Goal: Task Accomplishment & Management: Use online tool/utility

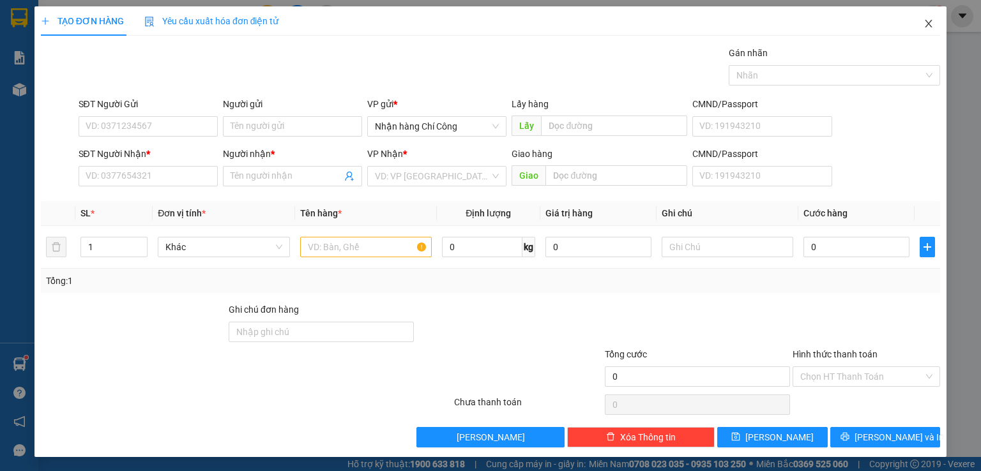
click at [923, 24] on icon "close" at bounding box center [928, 24] width 10 height 10
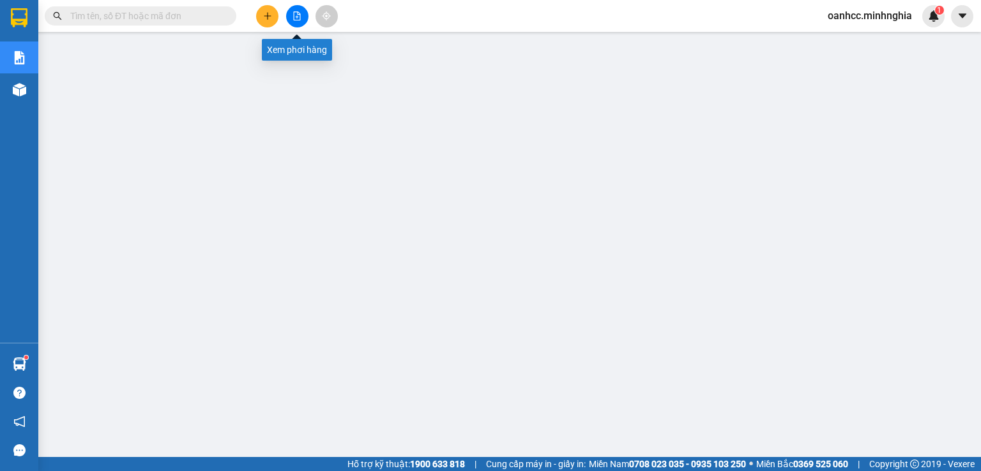
click at [293, 11] on icon "file-add" at bounding box center [297, 15] width 9 height 9
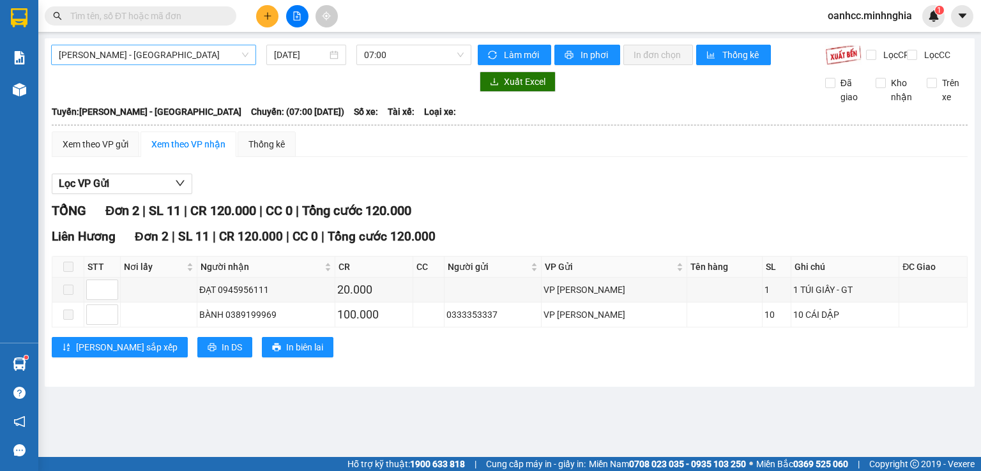
click at [132, 54] on span "[PERSON_NAME] - [GEOGRAPHIC_DATA]" at bounding box center [154, 54] width 190 height 19
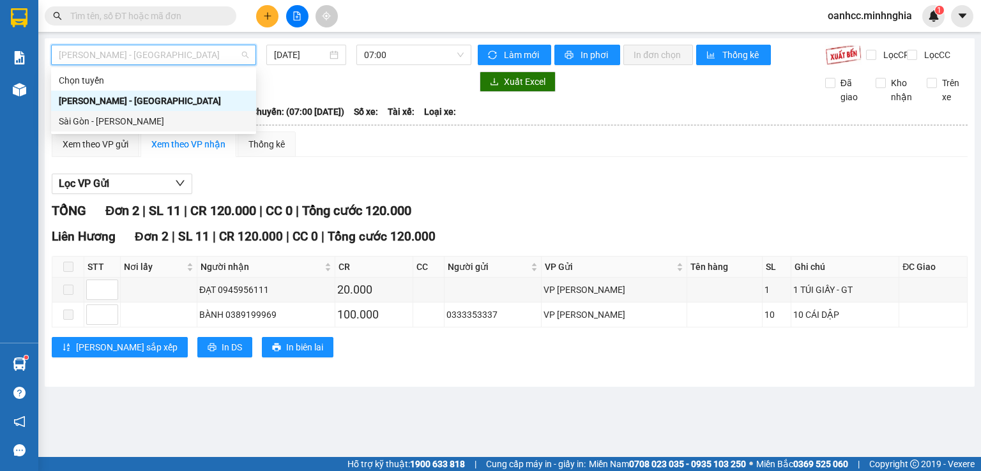
click at [97, 122] on div "Sài Gòn - [PERSON_NAME]" at bounding box center [154, 121] width 190 height 14
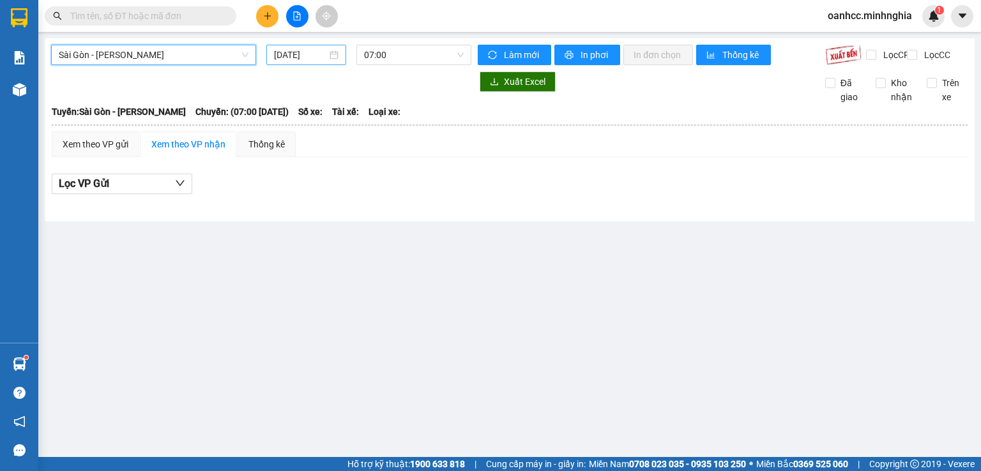
click at [321, 49] on input "[DATE]" at bounding box center [300, 55] width 52 height 14
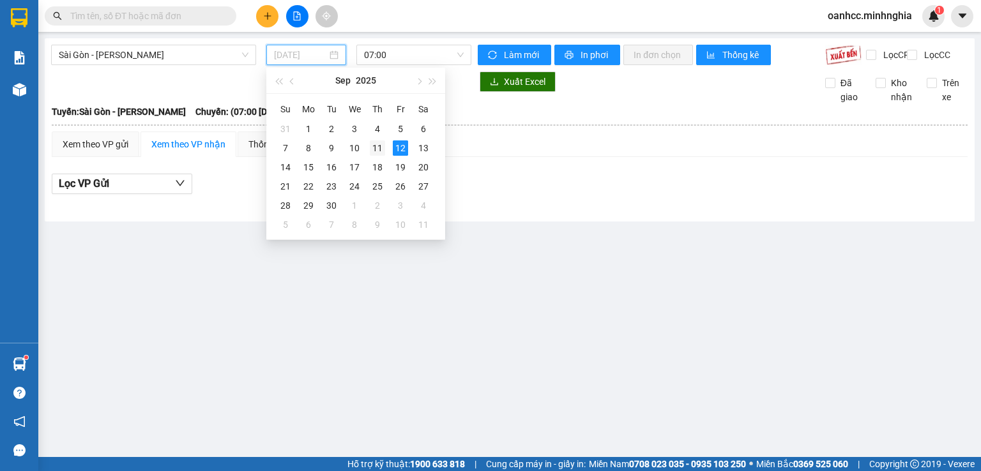
click at [378, 147] on div "11" at bounding box center [377, 148] width 15 height 15
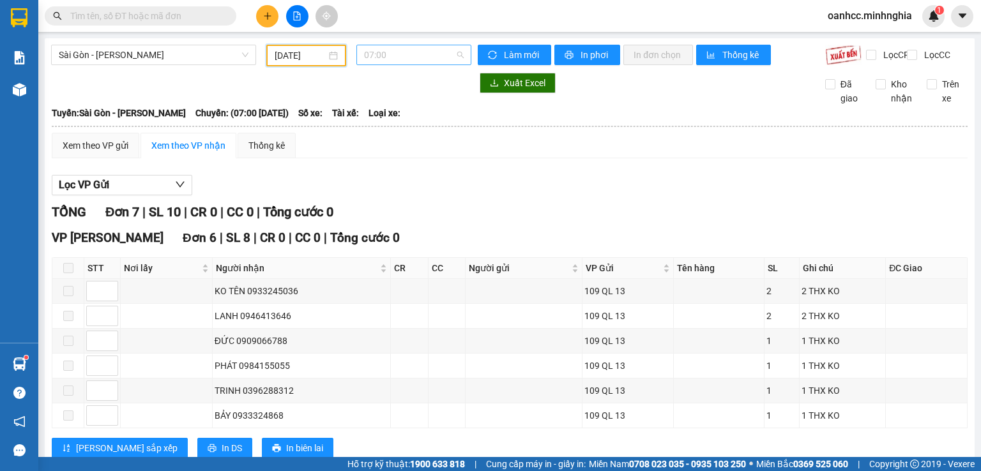
click at [402, 53] on span "07:00" at bounding box center [414, 54] width 100 height 19
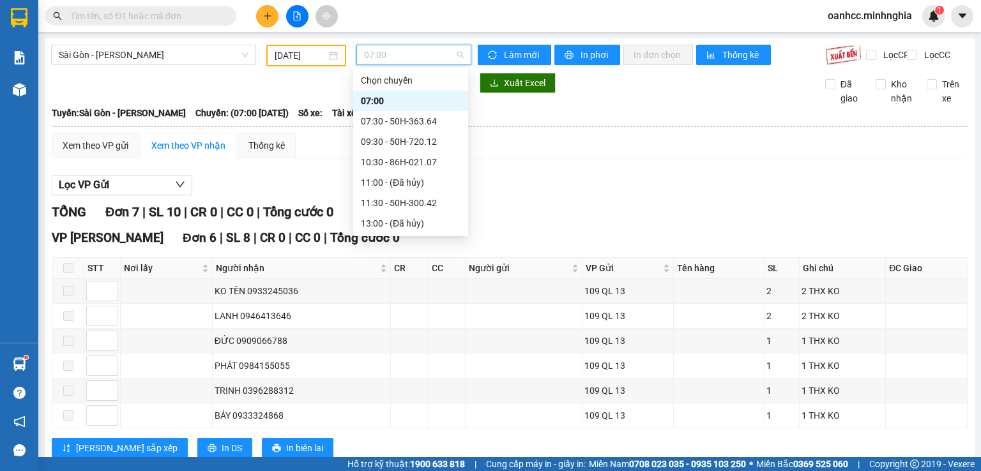
scroll to position [143, 0]
click at [399, 223] on div "22:00 - 86B-009.80" at bounding box center [411, 224] width 100 height 14
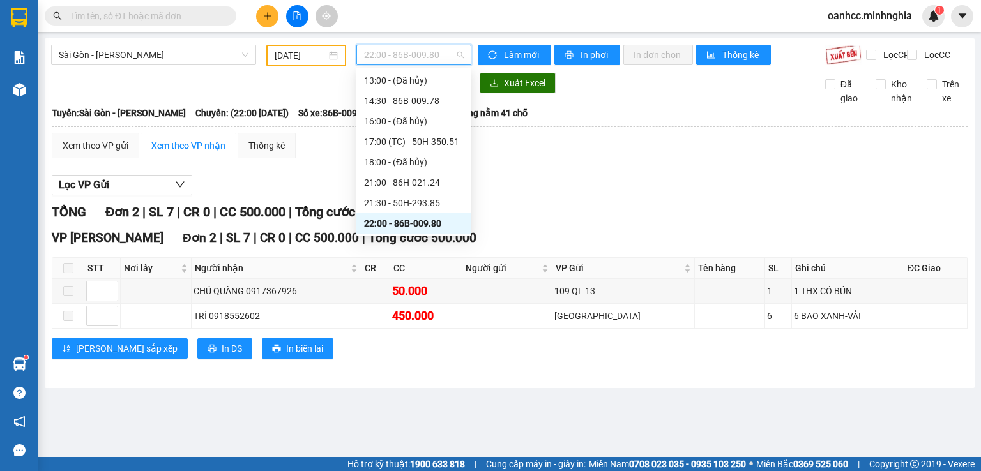
click at [396, 54] on span "22:00 - 86B-009.80" at bounding box center [414, 54] width 100 height 19
click at [393, 203] on div "21:30 - 50H-293.85" at bounding box center [414, 203] width 100 height 14
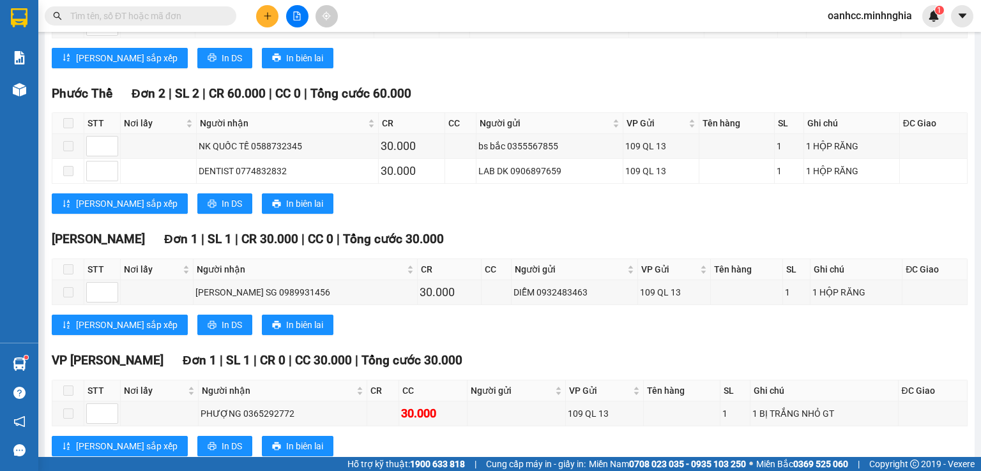
scroll to position [1182, 0]
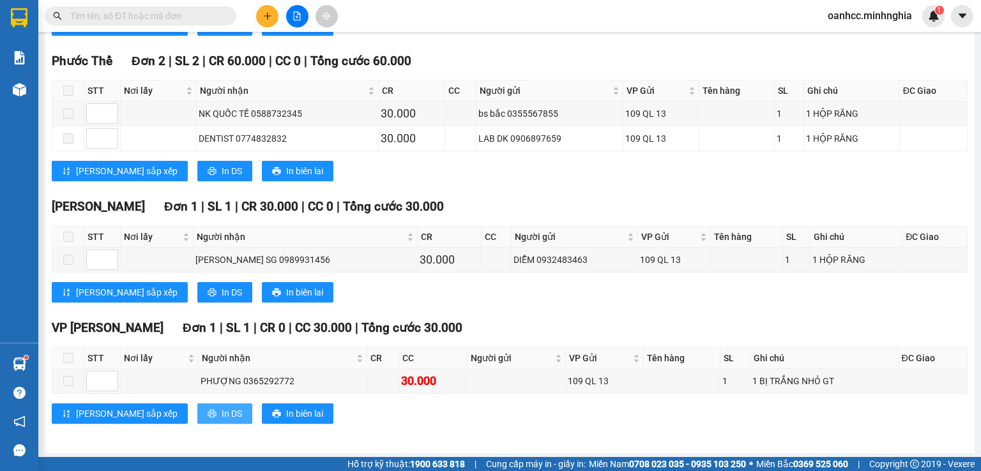
click at [222, 409] on span "In DS" at bounding box center [232, 414] width 20 height 14
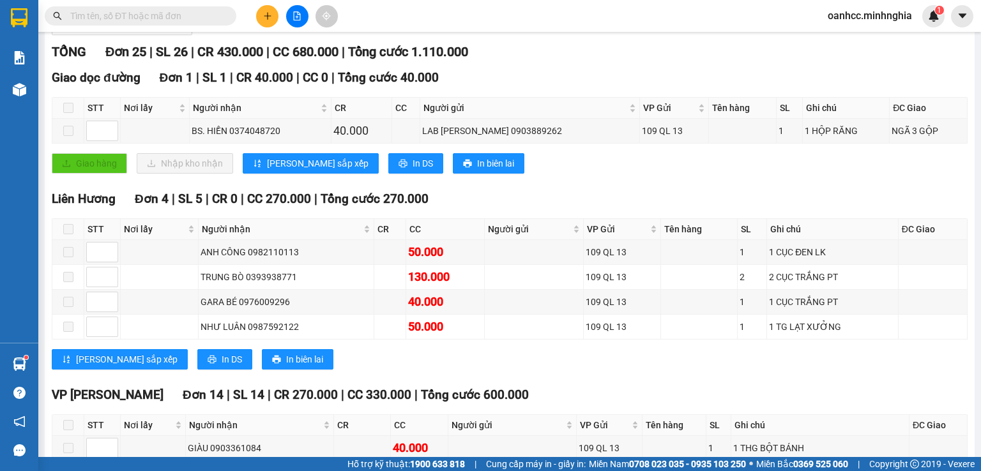
scroll to position [0, 0]
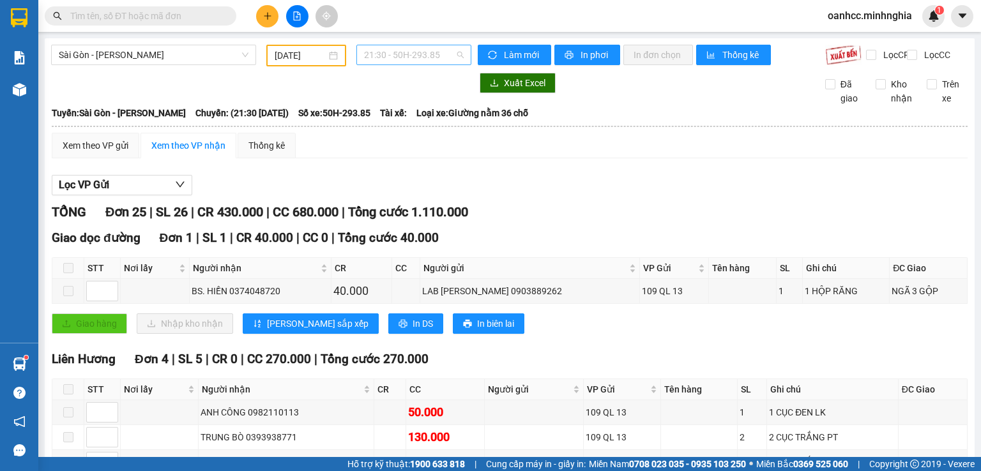
click at [379, 62] on span "21:30 - 50H-293.85" at bounding box center [414, 54] width 100 height 19
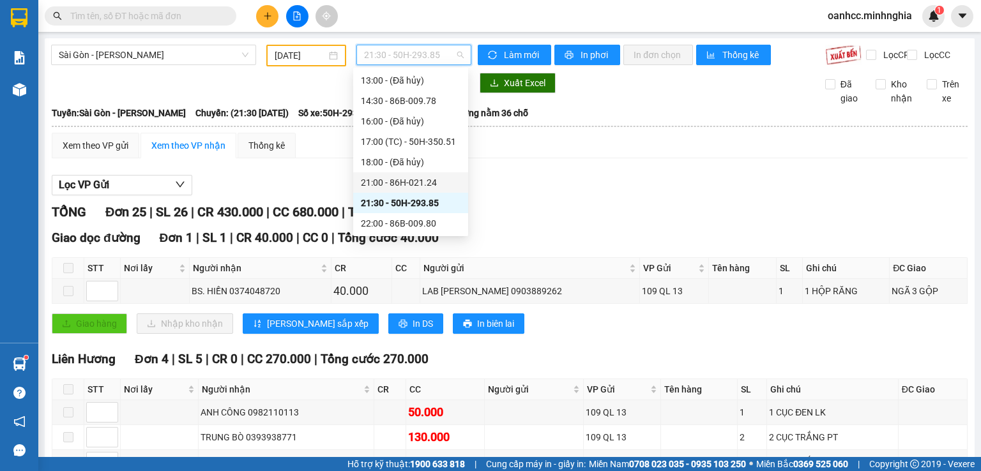
click at [404, 179] on div "21:00 - 86H-021.24" at bounding box center [411, 183] width 100 height 14
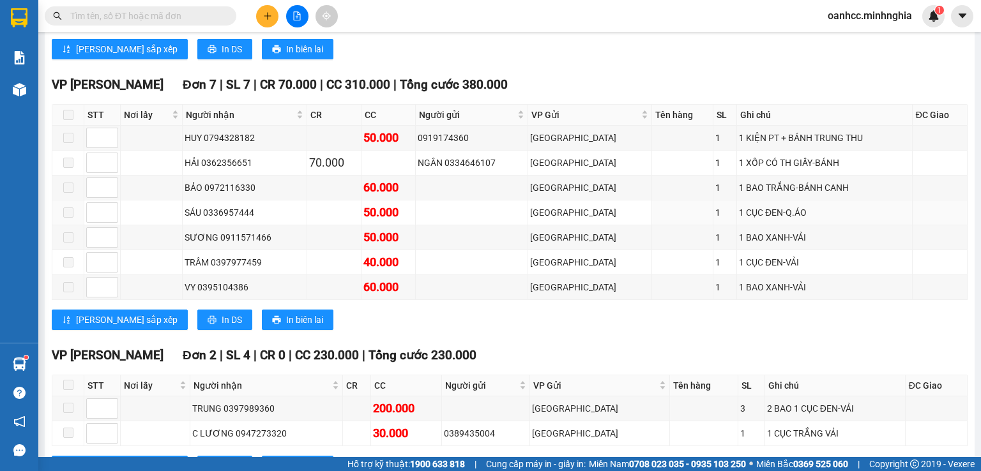
scroll to position [894, 0]
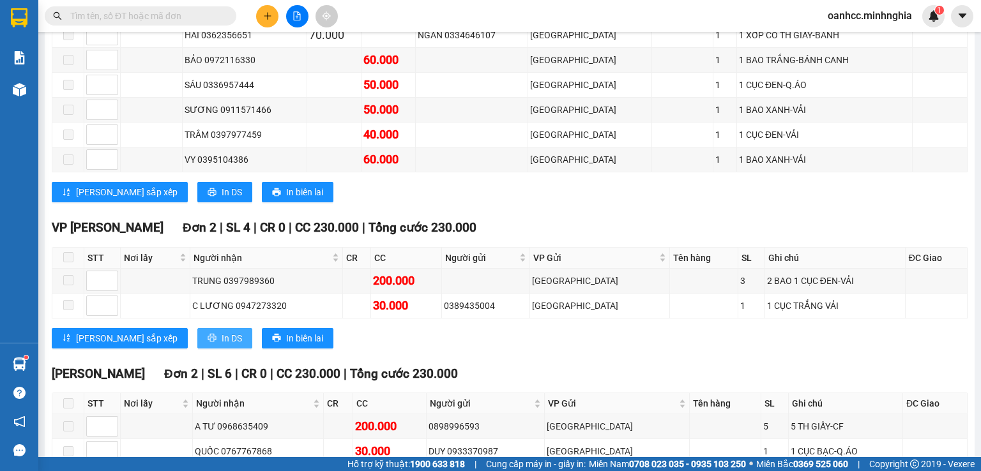
click at [222, 336] on span "In DS" at bounding box center [232, 338] width 20 height 14
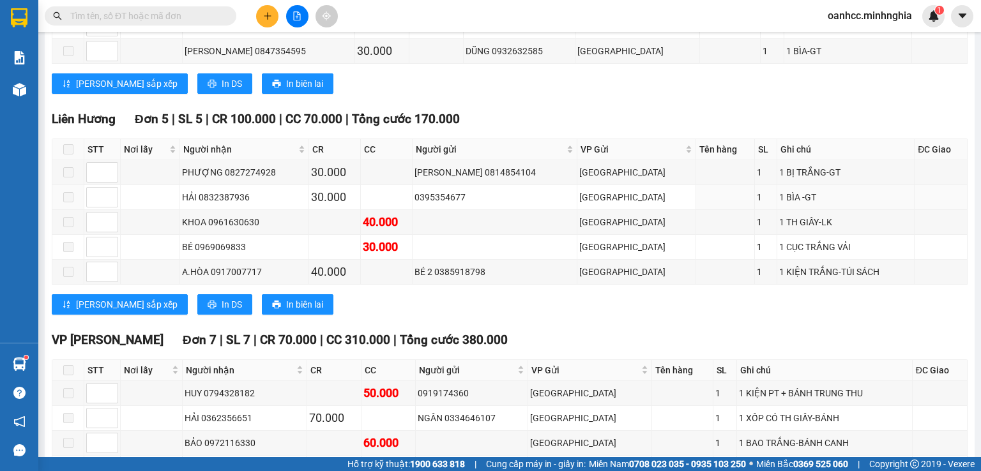
scroll to position [0, 0]
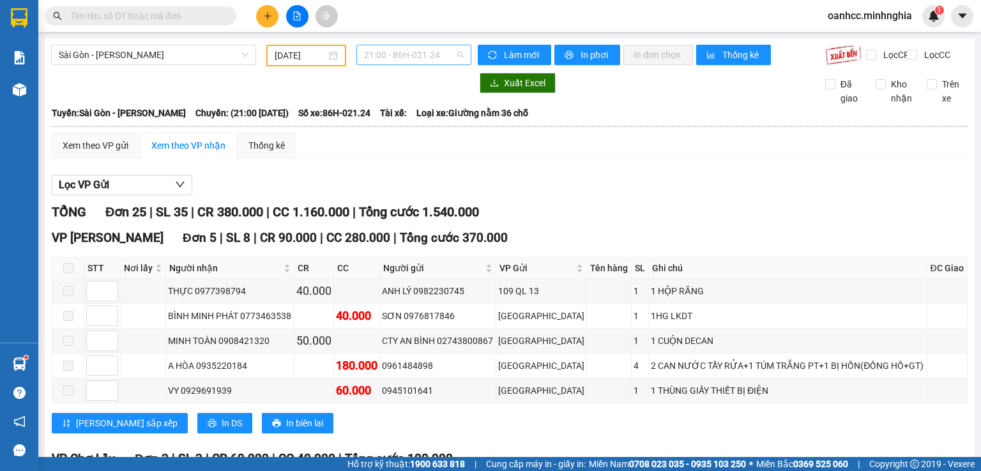
click at [388, 58] on span "21:00 - 86H-021.24" at bounding box center [414, 54] width 100 height 19
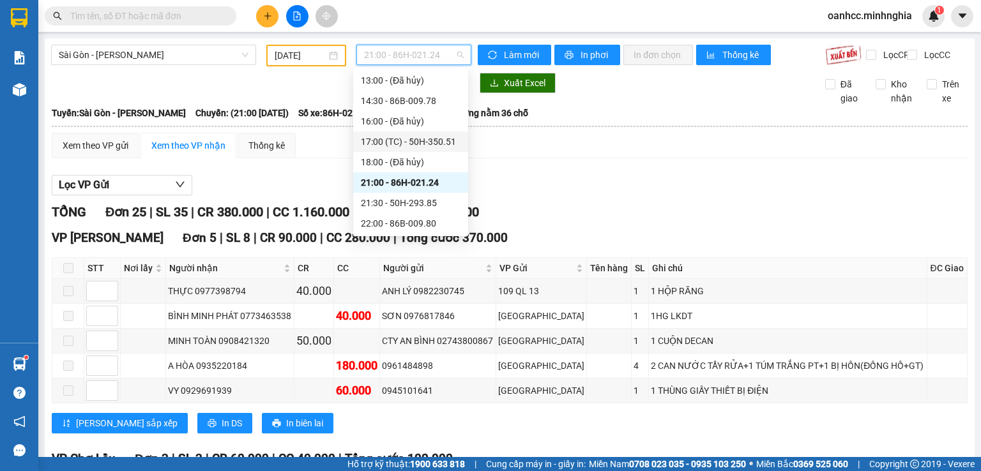
click at [391, 138] on div "17:00 (TC) - 50H-350.51" at bounding box center [411, 142] width 100 height 14
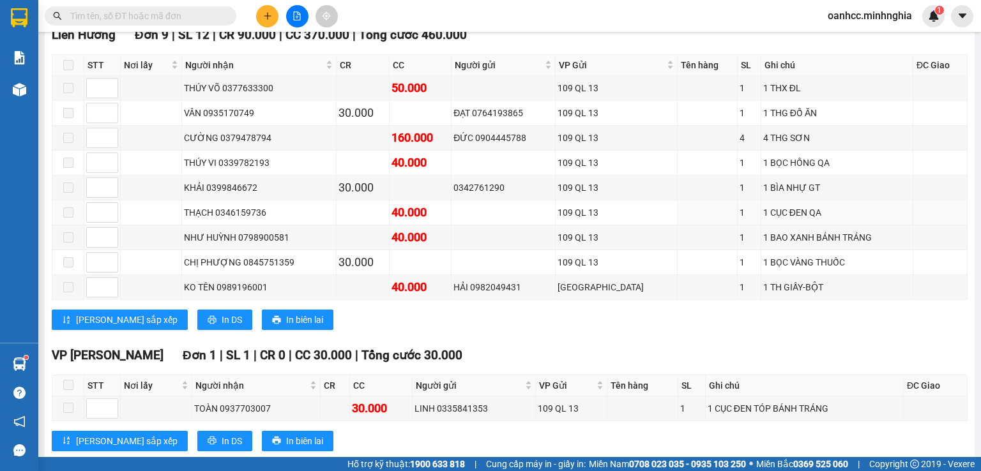
scroll to position [894, 0]
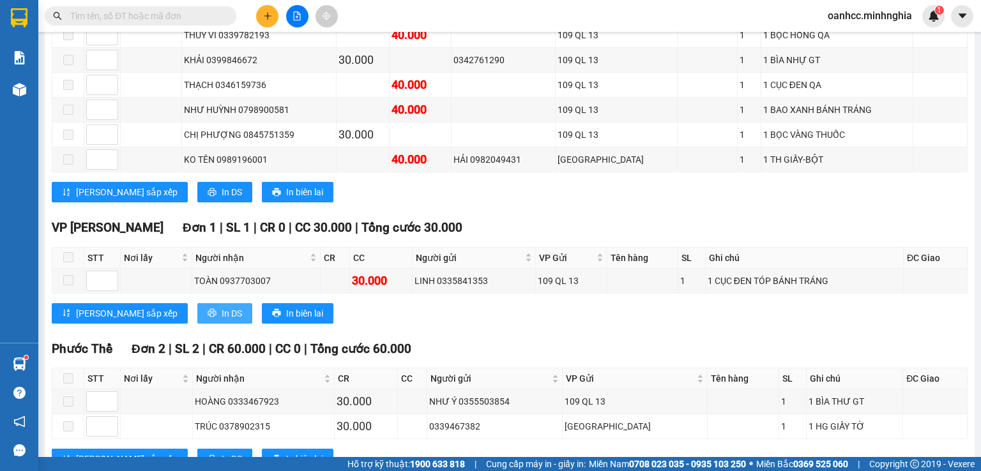
click at [222, 310] on span "In DS" at bounding box center [232, 314] width 20 height 14
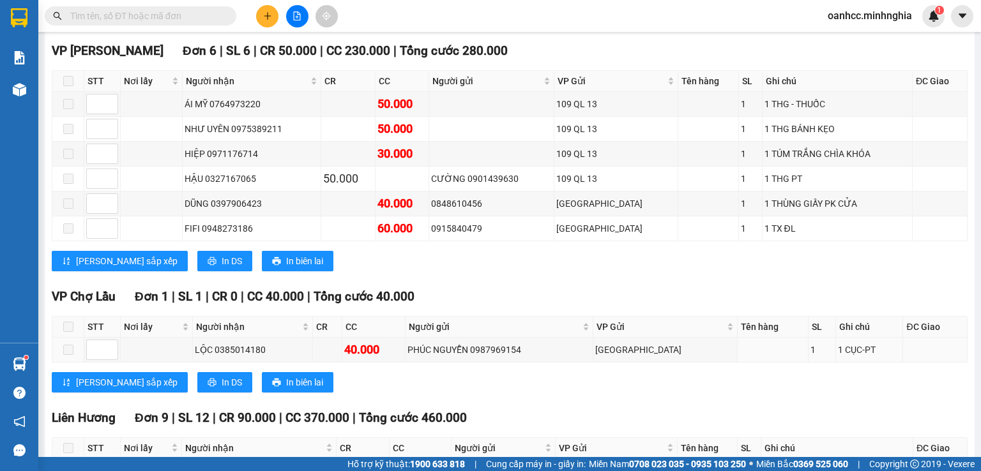
scroll to position [0, 0]
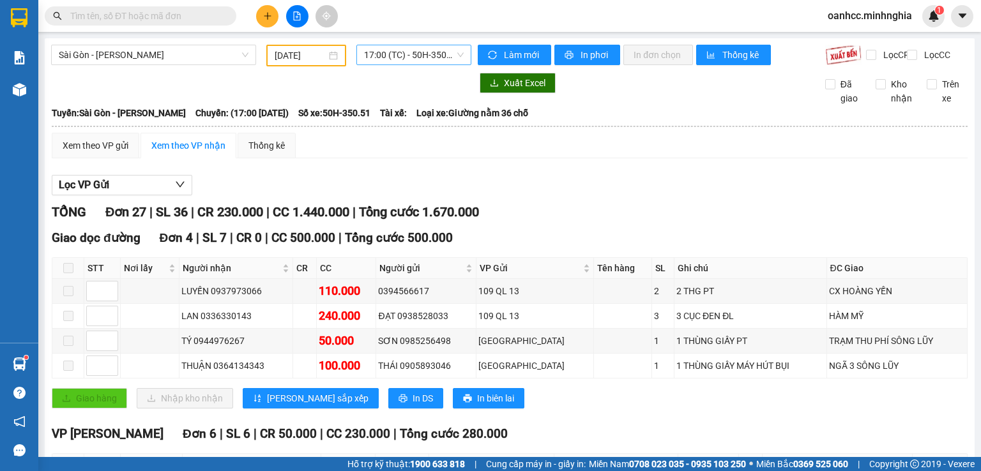
click at [415, 61] on span "17:00 (TC) - 50H-350.51" at bounding box center [414, 54] width 100 height 19
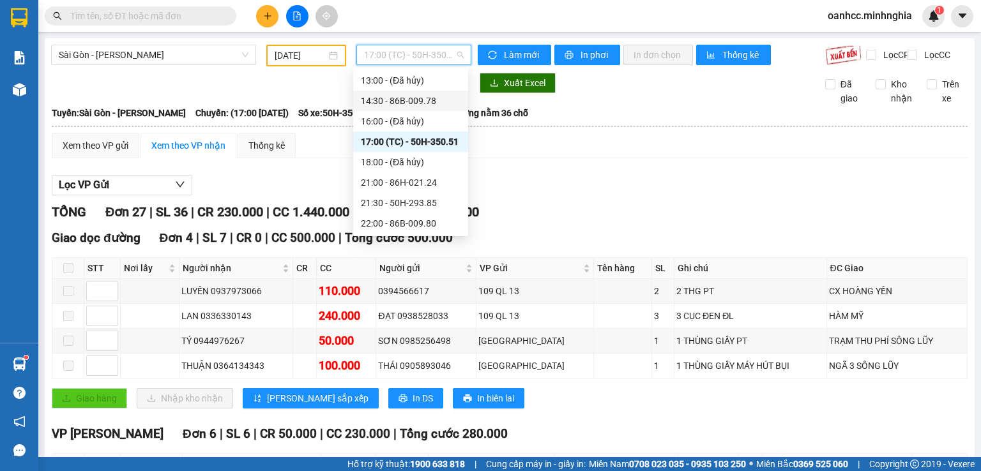
click at [403, 102] on div "14:30 - 86B-009.78" at bounding box center [411, 101] width 100 height 14
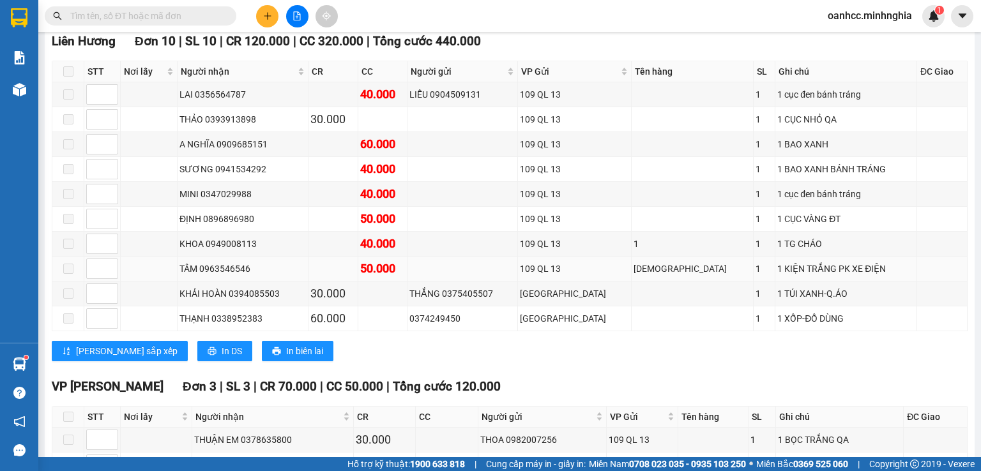
scroll to position [766, 0]
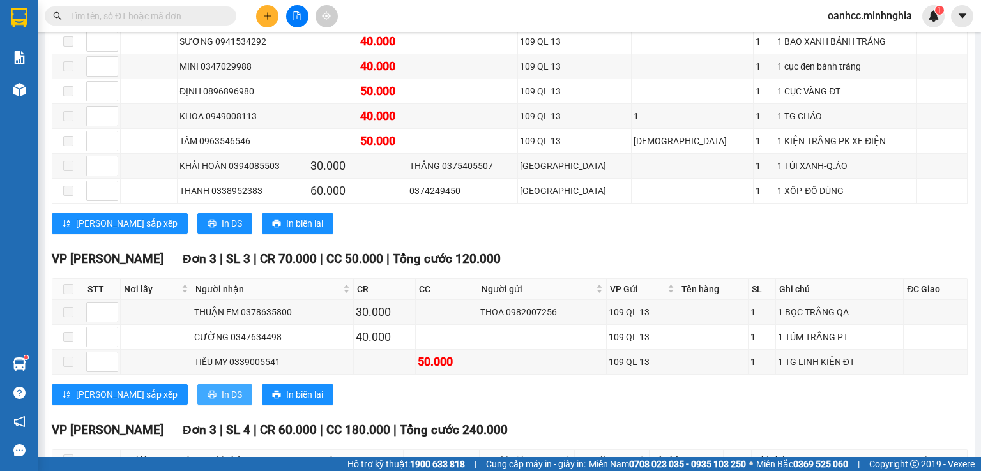
click at [222, 388] on span "In DS" at bounding box center [232, 395] width 20 height 14
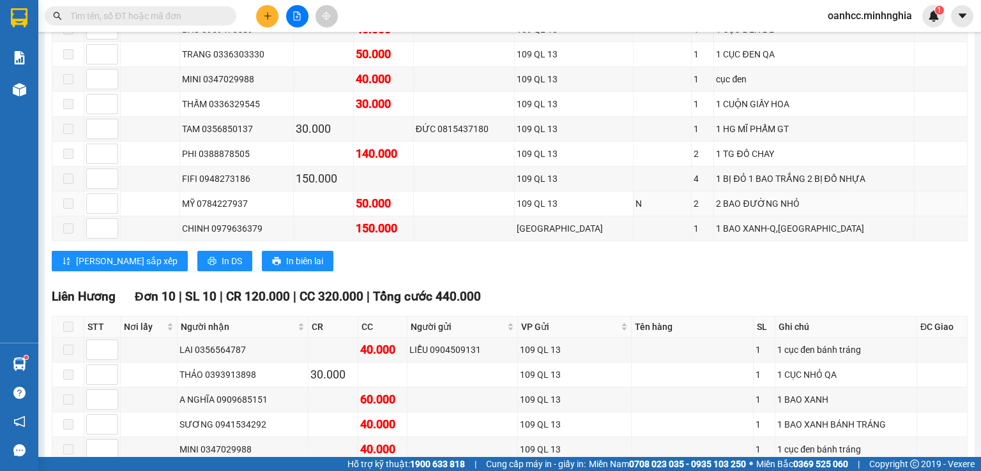
scroll to position [0, 0]
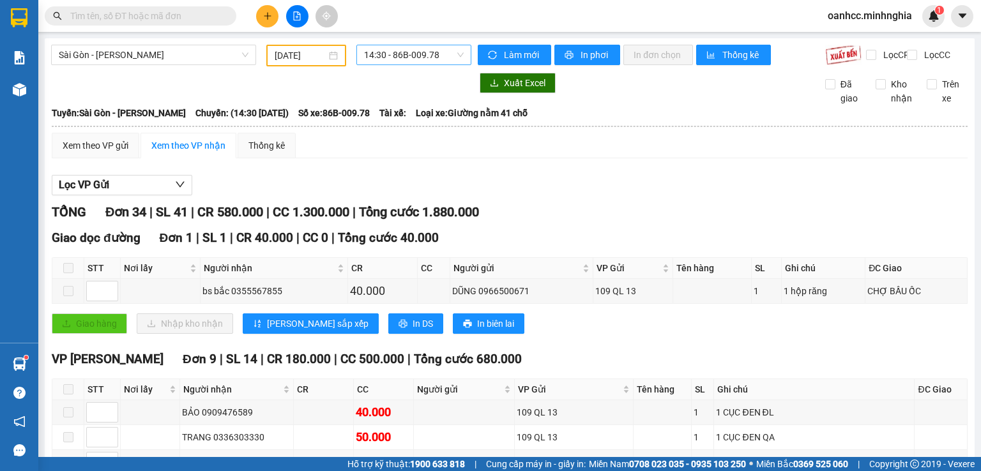
click at [399, 56] on span "14:30 - 86B-009.78" at bounding box center [414, 54] width 100 height 19
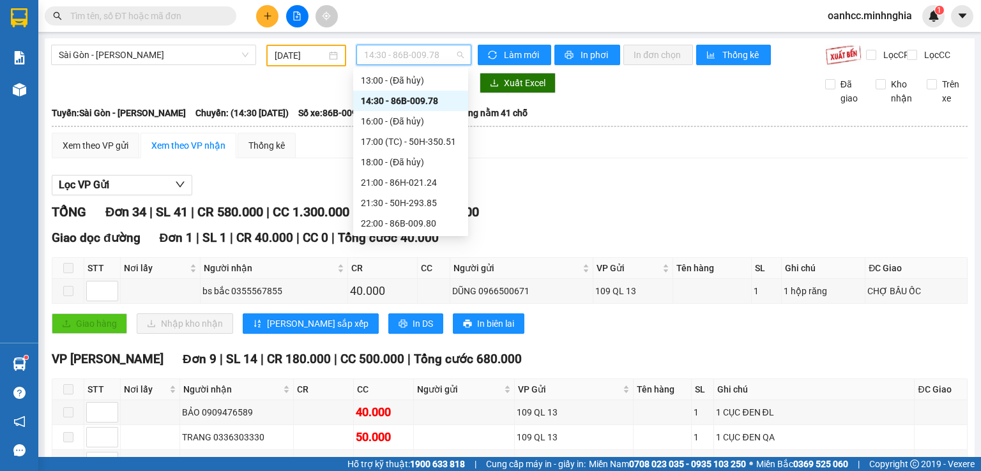
scroll to position [15, 0]
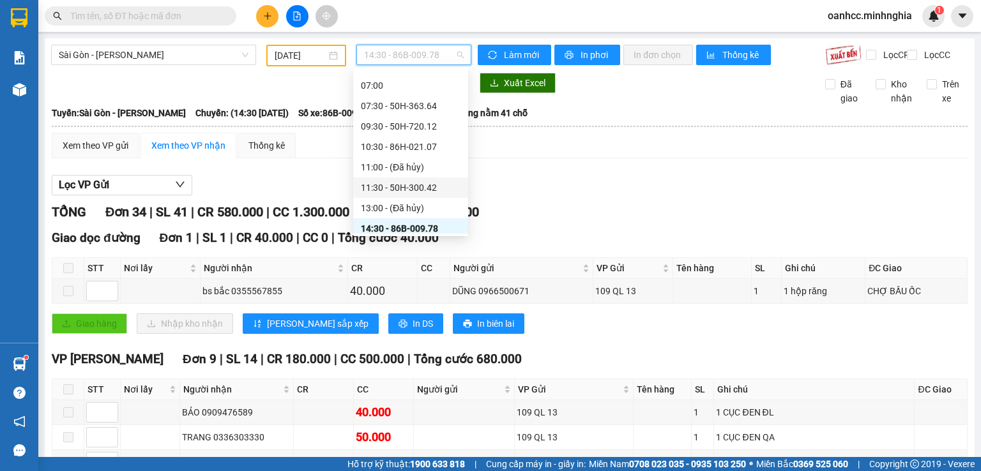
click at [407, 183] on div "11:30 - 50H-300.42" at bounding box center [411, 188] width 100 height 14
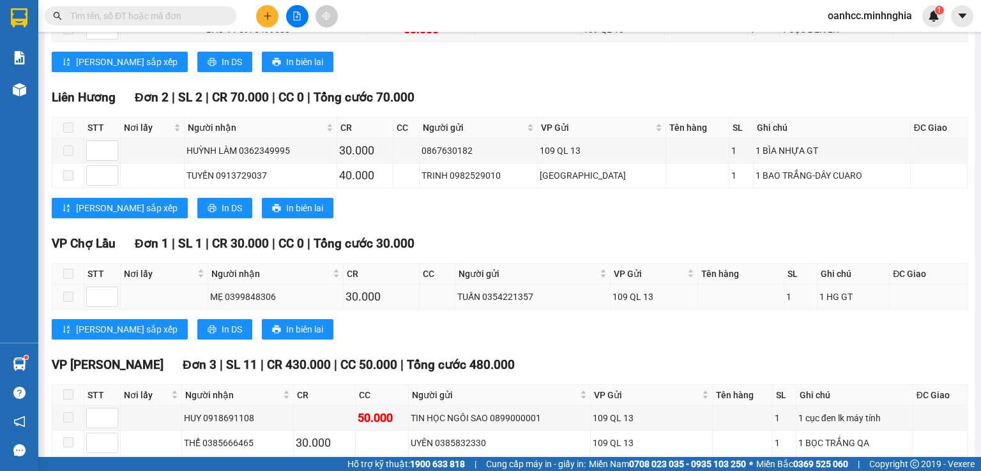
scroll to position [639, 0]
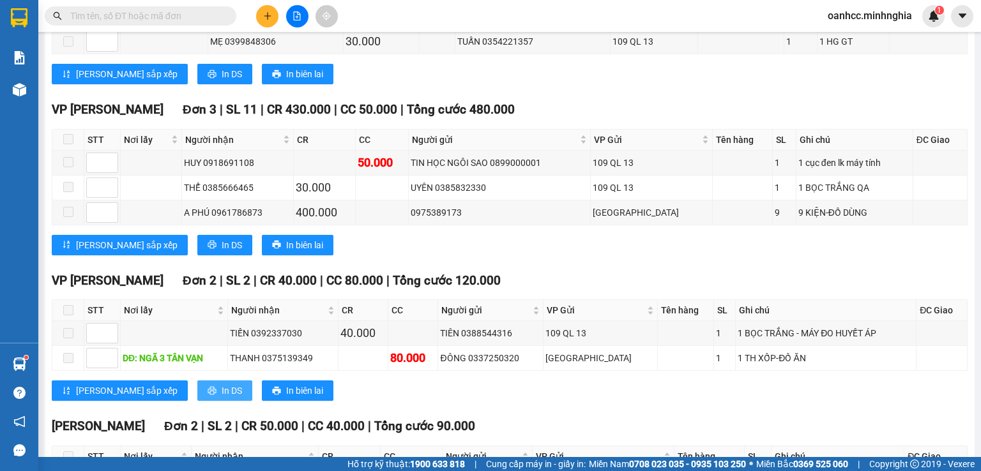
click at [222, 394] on span "In DS" at bounding box center [232, 391] width 20 height 14
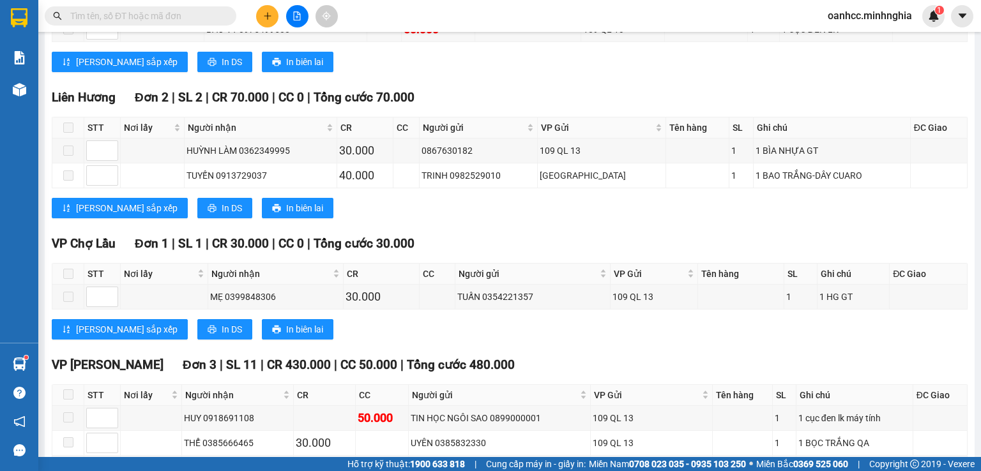
scroll to position [0, 0]
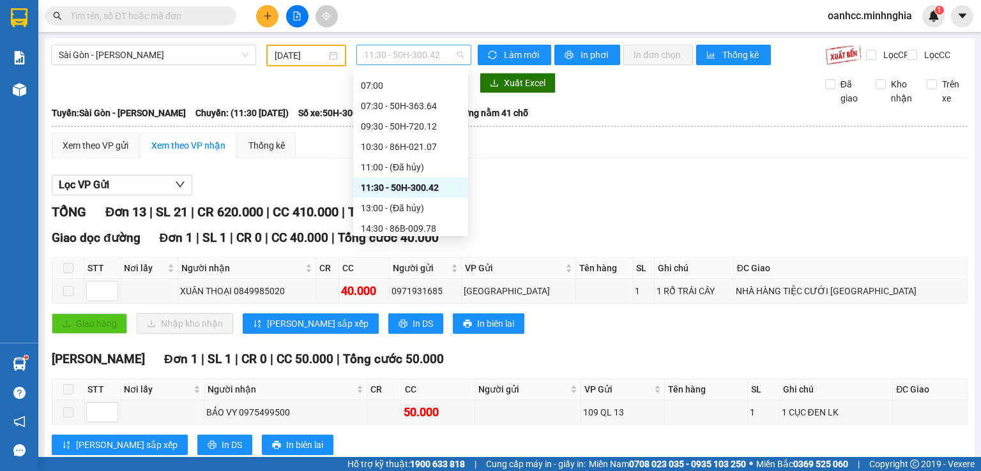
click at [387, 50] on span "11:30 - 50H-300.42" at bounding box center [414, 54] width 100 height 19
click at [400, 147] on div "10:30 - 86H-021.07" at bounding box center [411, 147] width 100 height 14
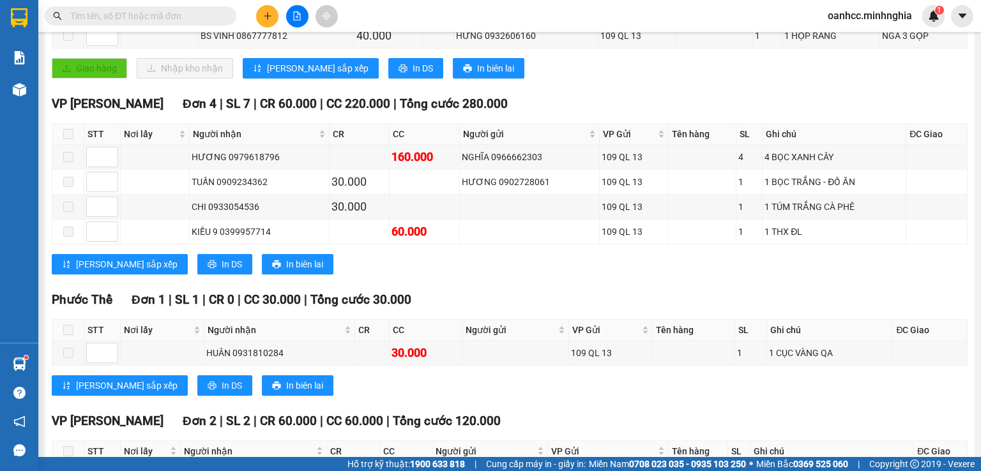
scroll to position [511, 0]
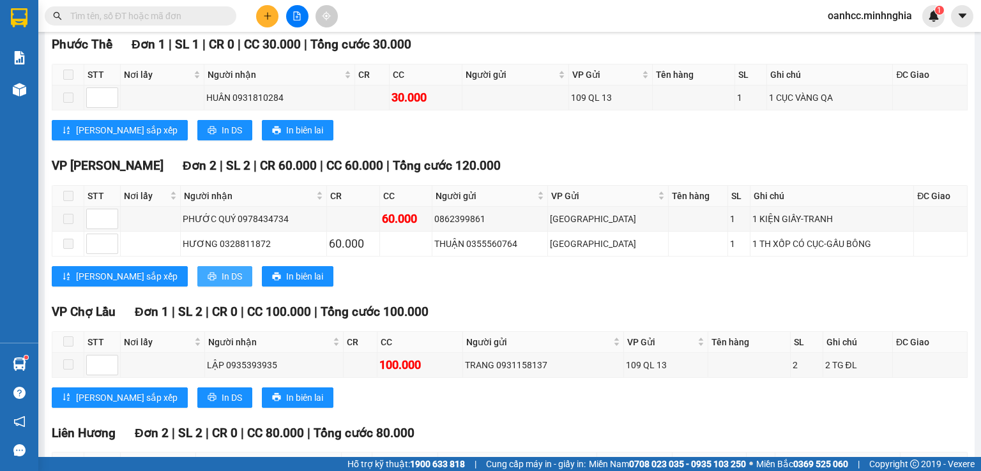
click at [222, 281] on span "In DS" at bounding box center [232, 277] width 20 height 14
click at [733, 405] on div "[PERSON_NAME] sắp xếp In DS In biên lai" at bounding box center [510, 398] width 916 height 20
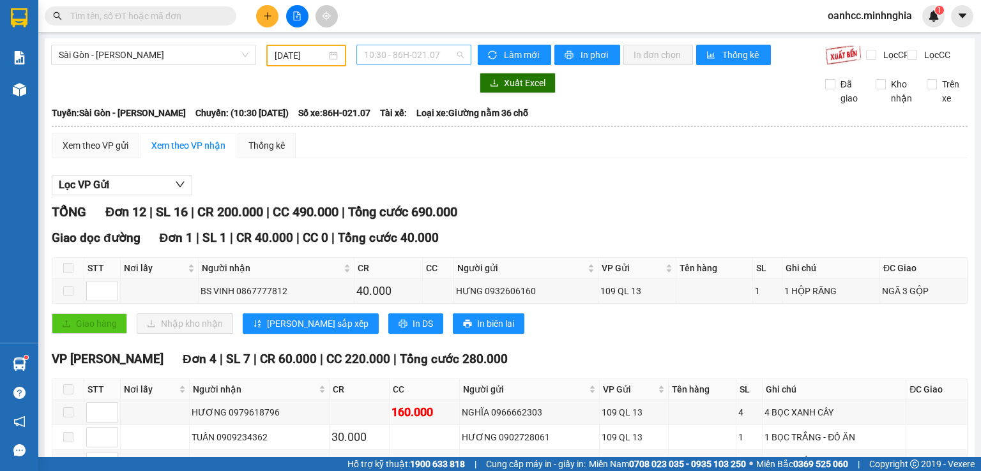
click at [405, 57] on span "10:30 - 86H-021.07" at bounding box center [414, 54] width 100 height 19
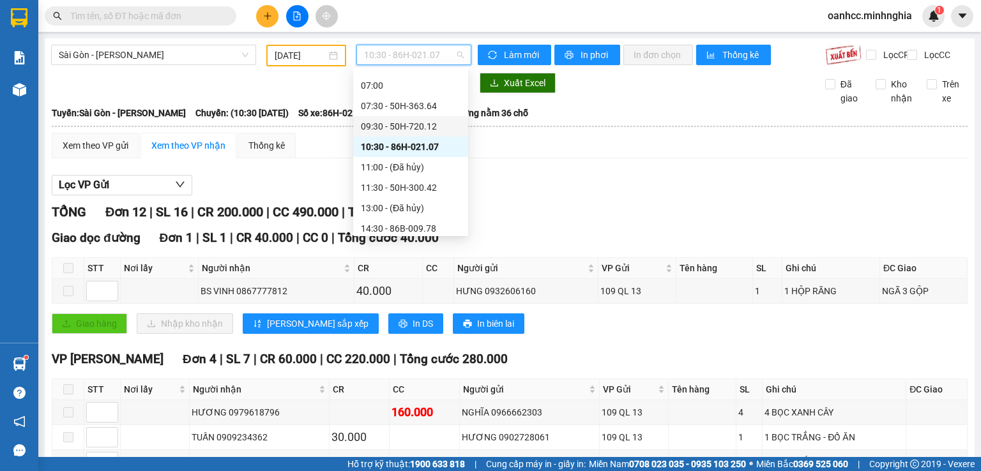
click at [406, 128] on div "09:30 - 50H-720.12" at bounding box center [411, 126] width 100 height 14
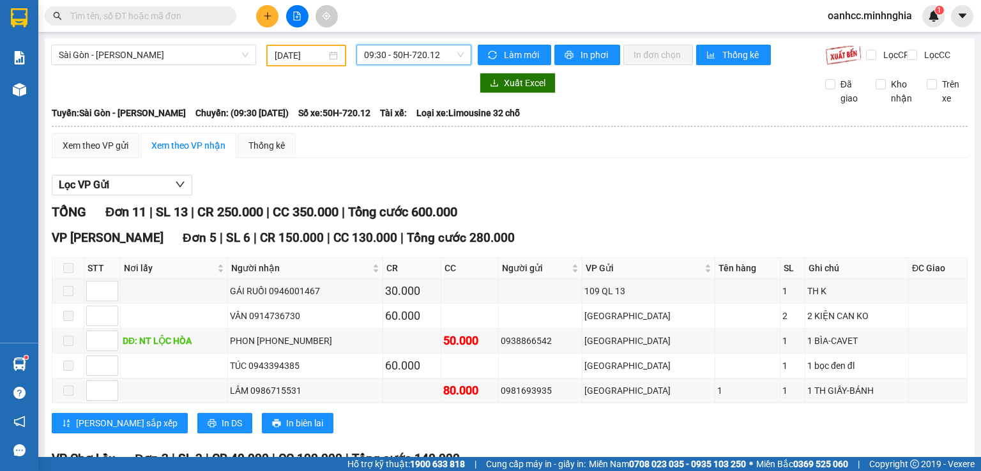
click at [386, 65] on div "09:30 09:30 - 50H-720.12" at bounding box center [414, 56] width 126 height 22
click at [399, 54] on span "09:30 - 50H-720.12" at bounding box center [414, 54] width 100 height 19
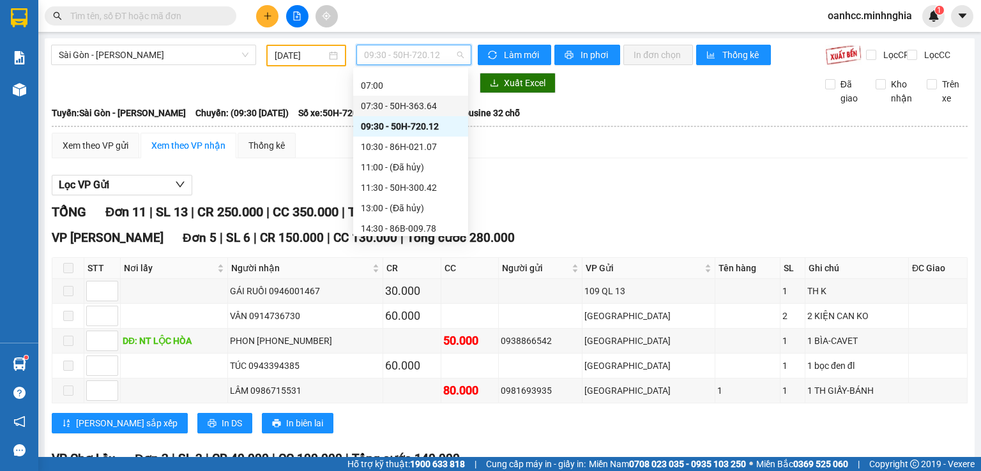
click at [403, 105] on div "07:30 - 50H-363.64" at bounding box center [411, 106] width 100 height 14
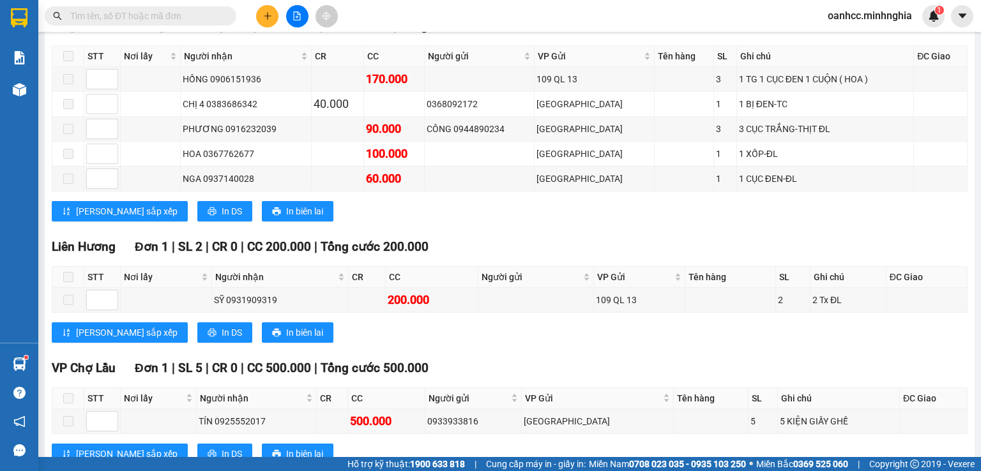
scroll to position [639, 0]
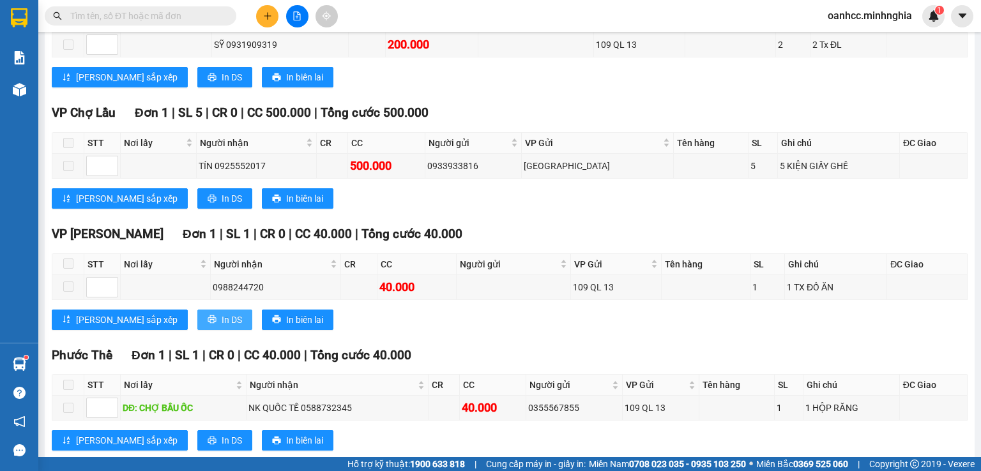
click at [222, 324] on span "In DS" at bounding box center [232, 320] width 20 height 14
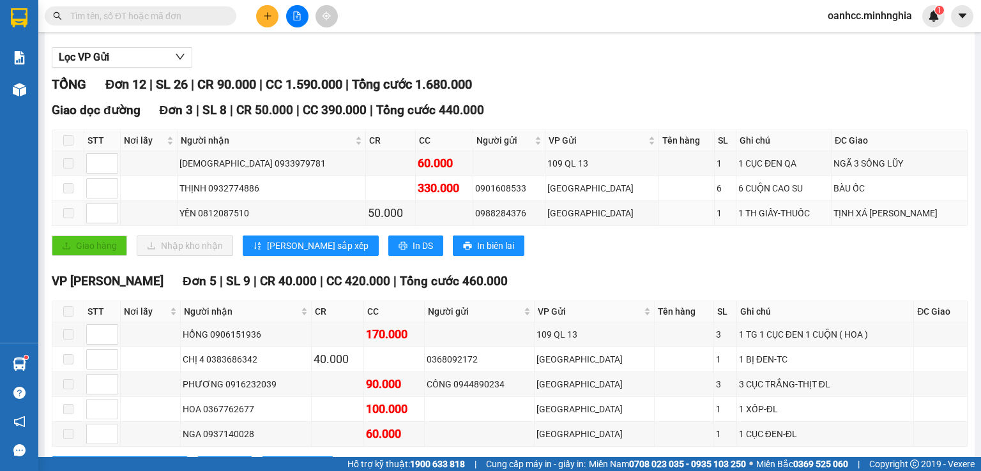
scroll to position [0, 0]
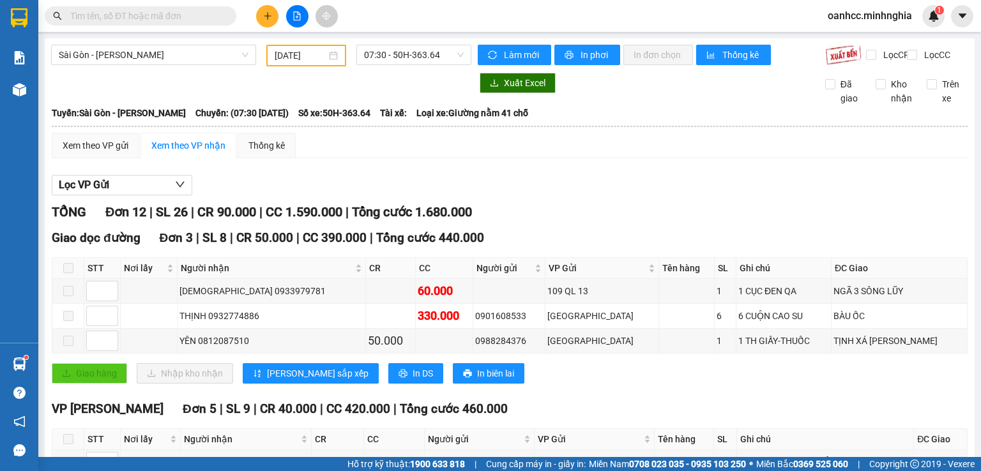
click at [300, 53] on input "[DATE]" at bounding box center [300, 56] width 51 height 14
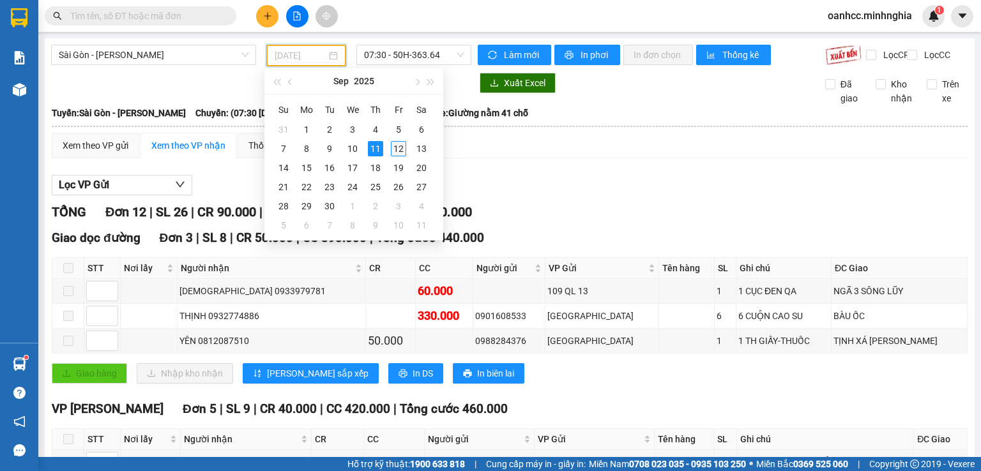
click at [399, 146] on div "12" at bounding box center [398, 148] width 15 height 15
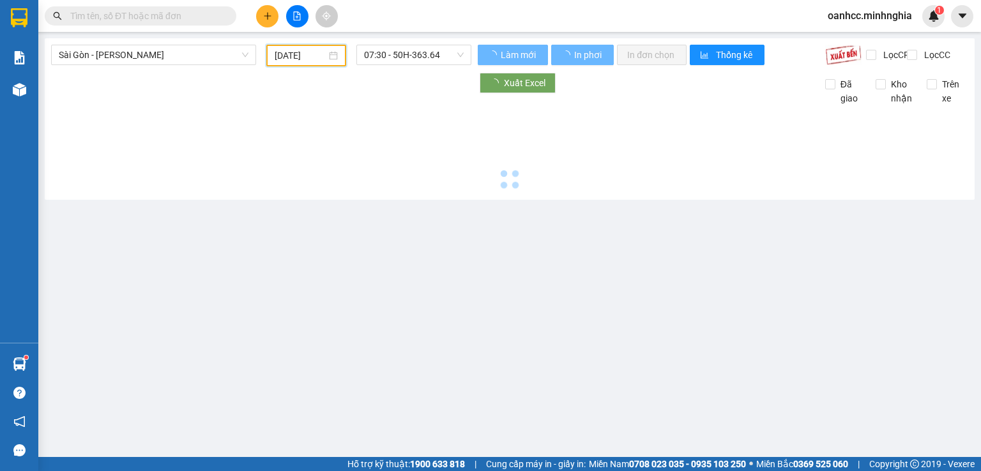
type input "[DATE]"
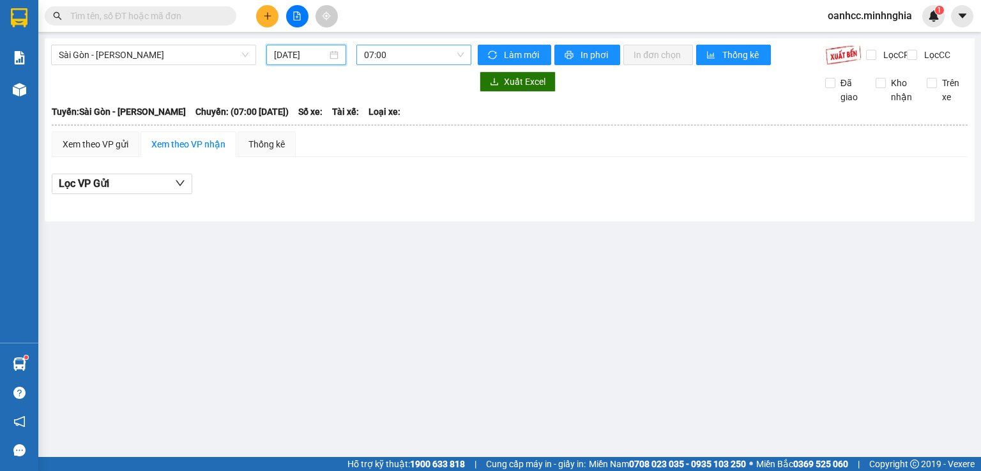
click at [406, 51] on span "07:00" at bounding box center [414, 54] width 100 height 19
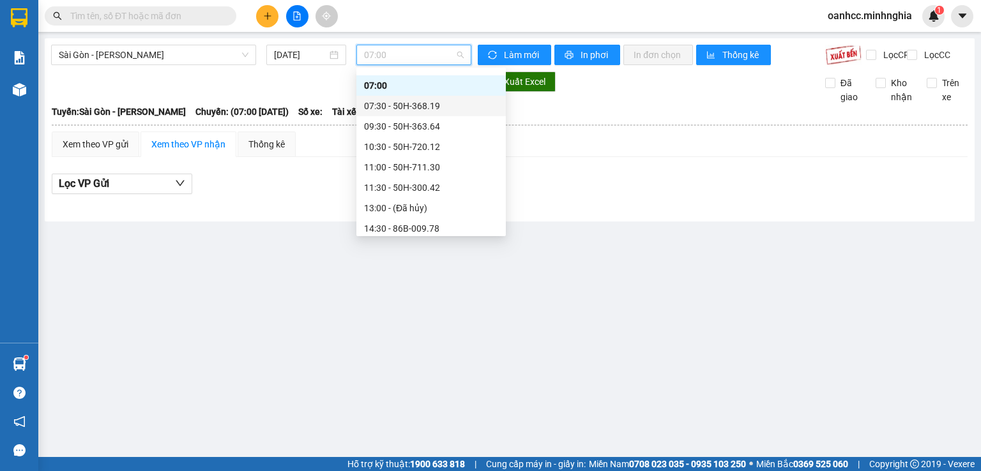
click at [394, 108] on div "07:30 - 50H-368.19" at bounding box center [431, 106] width 134 height 14
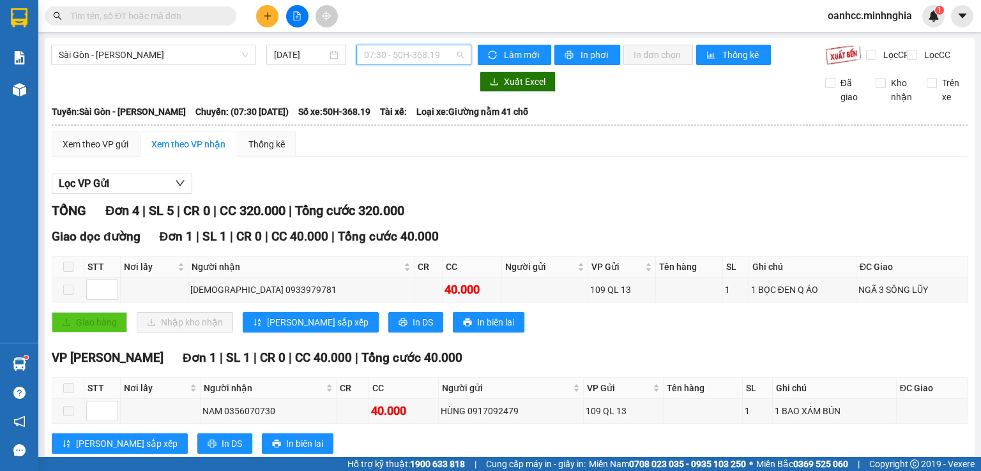
click at [388, 60] on span "07:30 - 50H-368.19" at bounding box center [414, 54] width 100 height 19
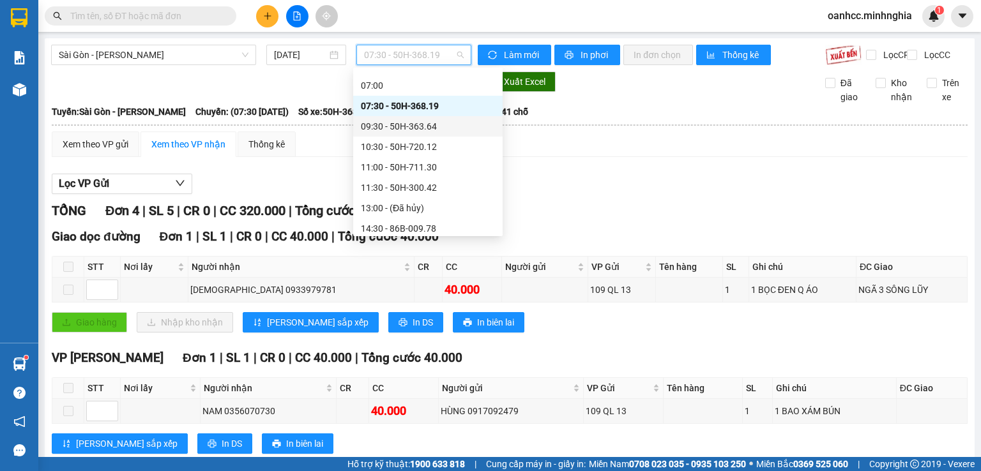
click at [396, 124] on div "09:30 - 50H-363.64" at bounding box center [428, 126] width 134 height 14
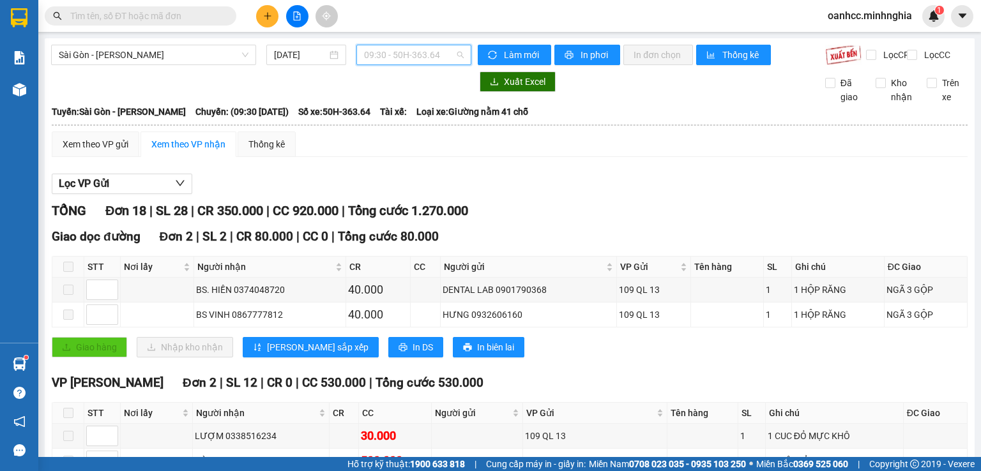
click at [400, 52] on span "09:30 - 50H-363.64" at bounding box center [414, 54] width 100 height 19
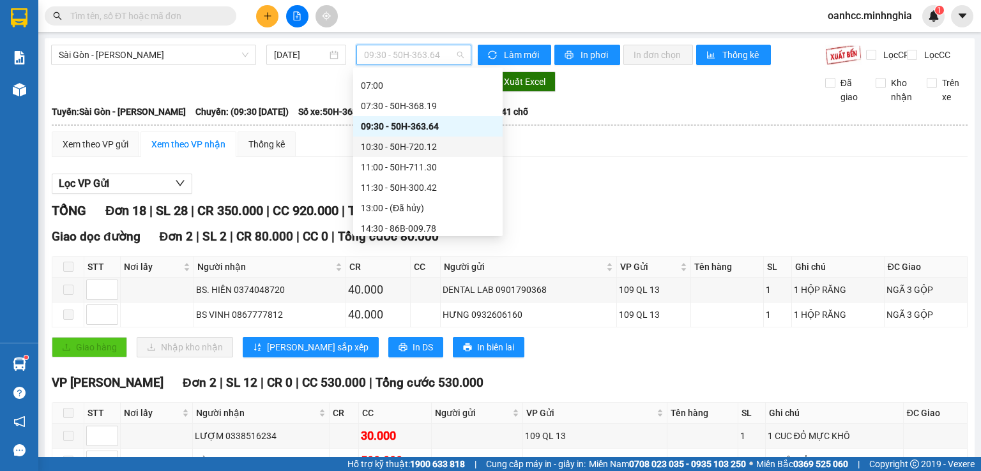
click at [393, 146] on div "10:30 - 50H-720.12" at bounding box center [428, 147] width 134 height 14
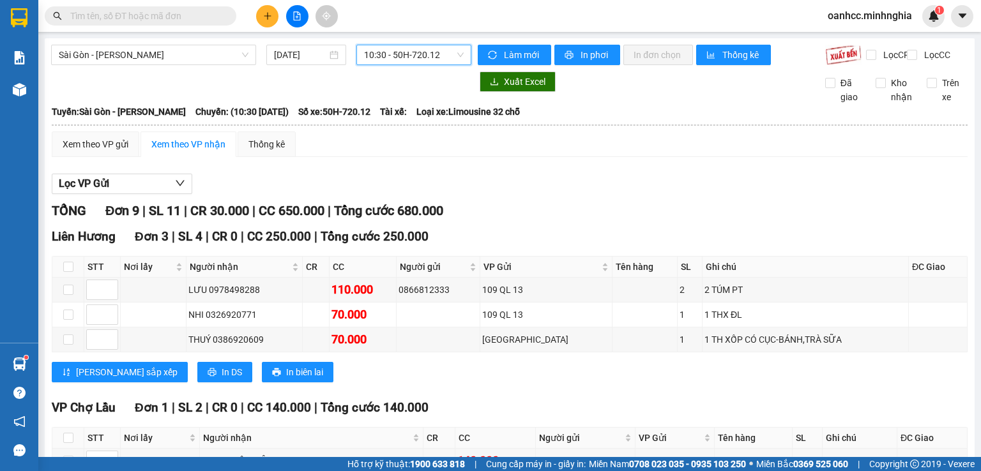
click at [391, 58] on span "10:30 - 50H-720.12" at bounding box center [414, 54] width 100 height 19
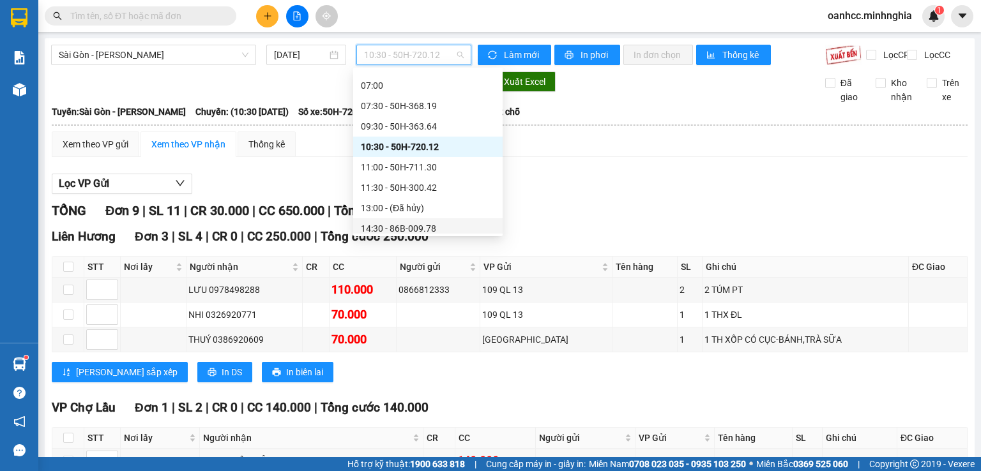
click at [386, 225] on div "14:30 - 86B-009.78" at bounding box center [428, 229] width 134 height 14
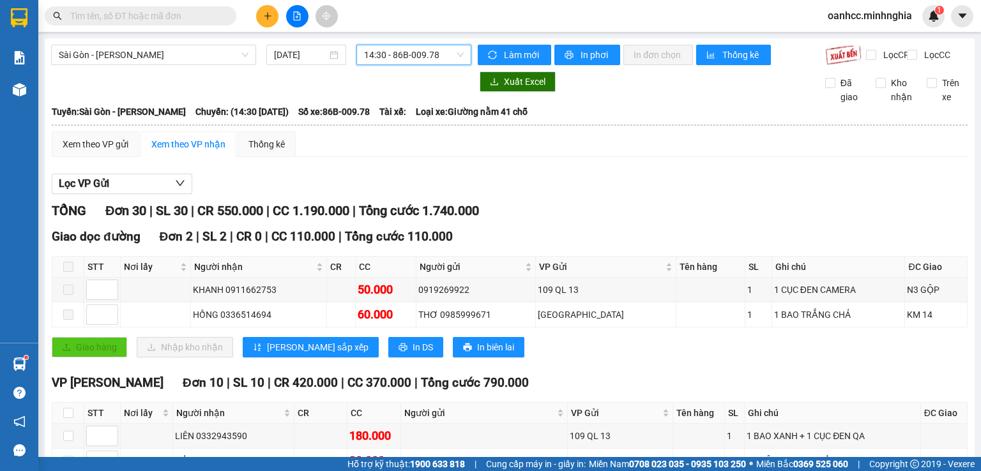
click at [387, 56] on span "14:30 - 86B-009.78" at bounding box center [414, 54] width 100 height 19
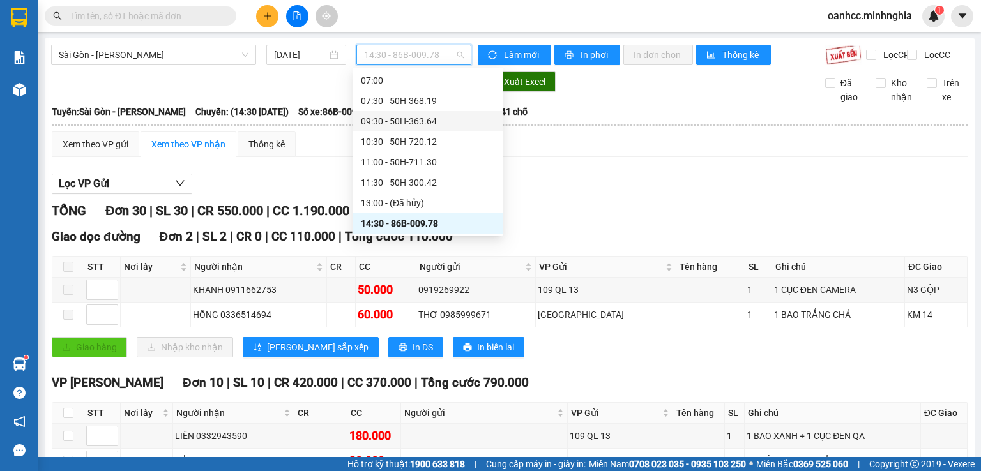
click at [404, 124] on div "09:30 - 50H-363.64" at bounding box center [428, 121] width 134 height 14
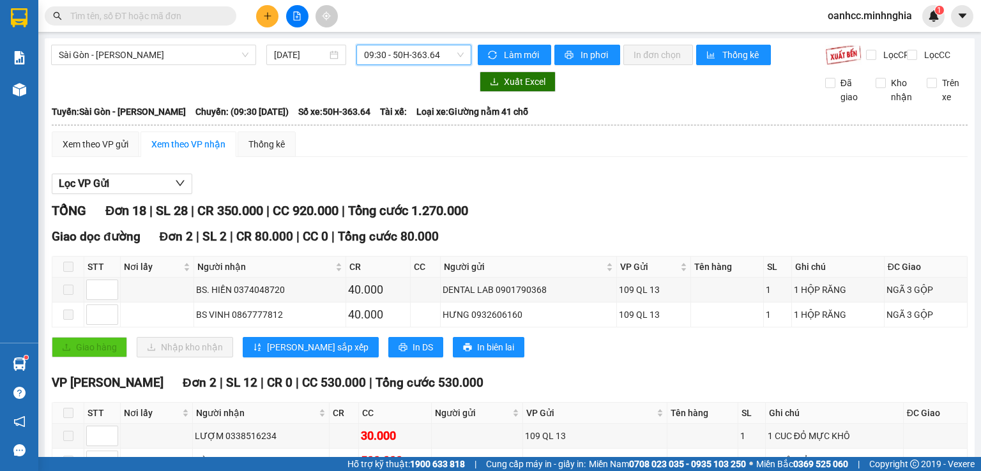
scroll to position [128, 0]
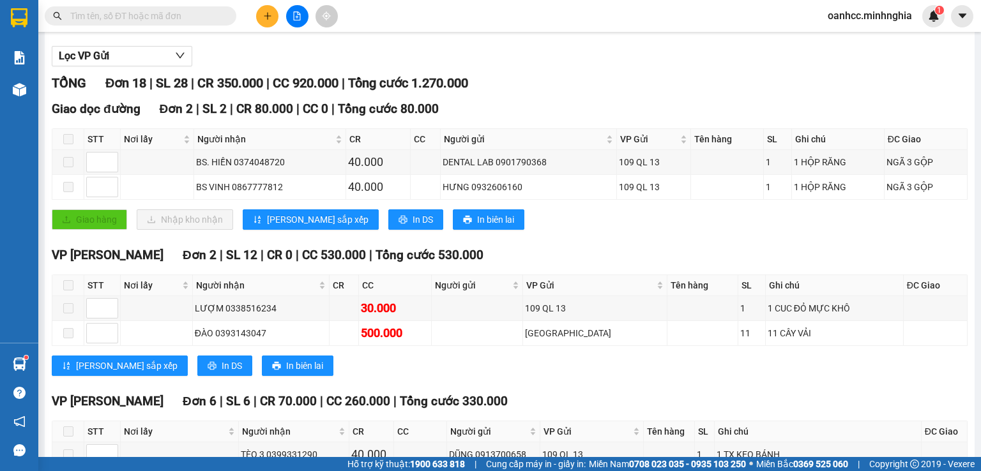
click at [705, 376] on div "[PERSON_NAME] sắp xếp In DS In biên lai" at bounding box center [510, 366] width 916 height 20
